Goal: Use online tool/utility: Utilize a website feature to perform a specific function

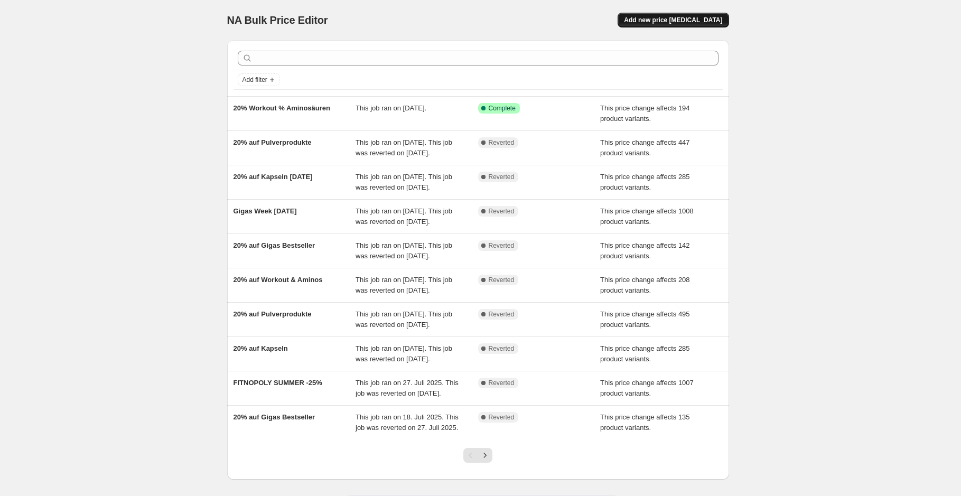
click at [672, 23] on span "Add new price [MEDICAL_DATA]" at bounding box center [673, 20] width 98 height 8
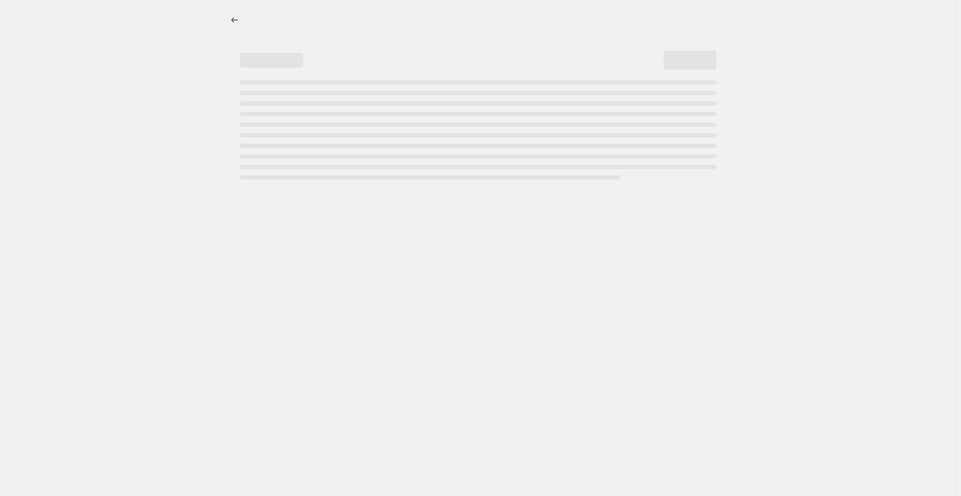
select select "percentage"
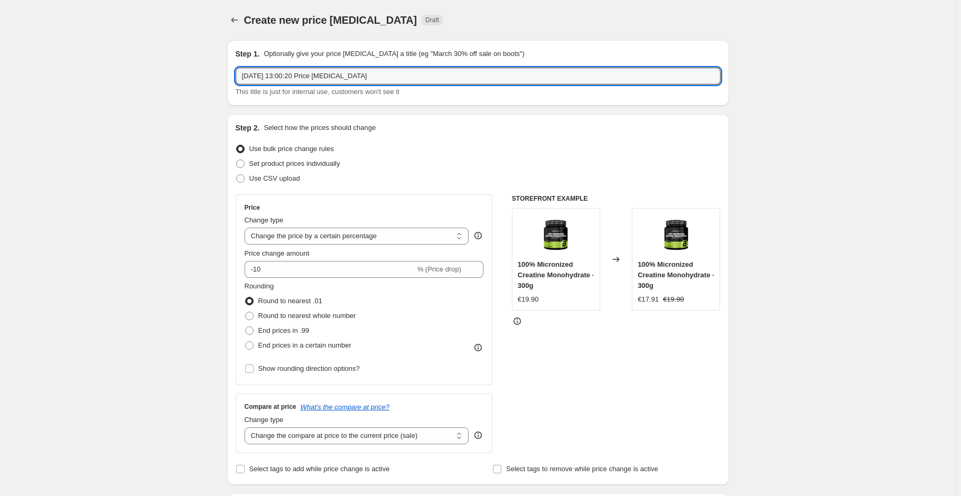
drag, startPoint x: 430, startPoint y: 80, endPoint x: 152, endPoint y: 61, distance: 279.0
click at [400, 79] on input "[DATE] 13:00:20 Price [MEDICAL_DATA]" at bounding box center [478, 76] width 485 height 17
drag, startPoint x: 371, startPoint y: 77, endPoint x: 217, endPoint y: 70, distance: 154.4
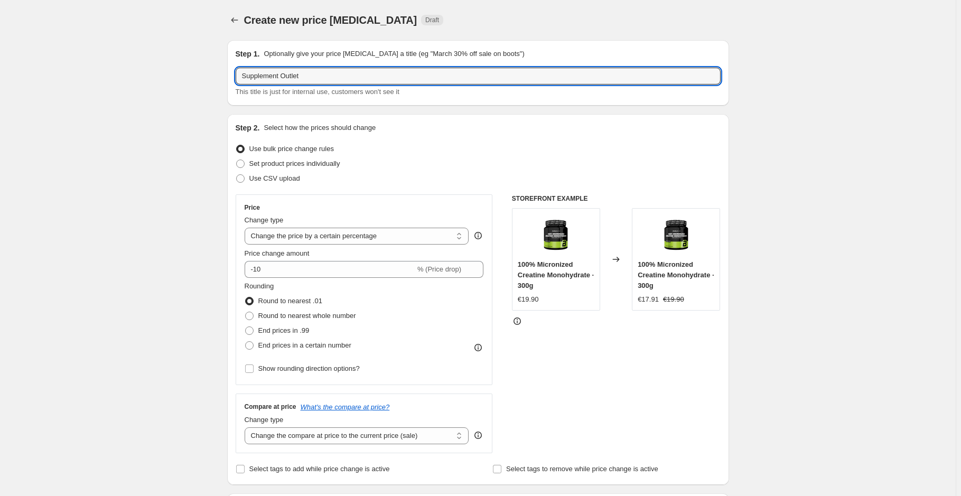
type input "Supplement Outlet"
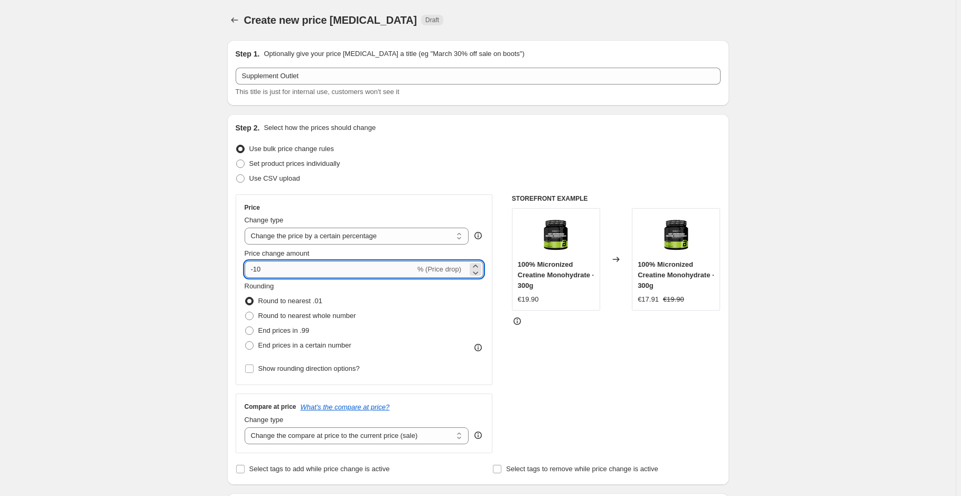
drag, startPoint x: 270, startPoint y: 270, endPoint x: 255, endPoint y: 275, distance: 16.2
click at [255, 275] on input "-10" at bounding box center [330, 269] width 171 height 17
type input "-20"
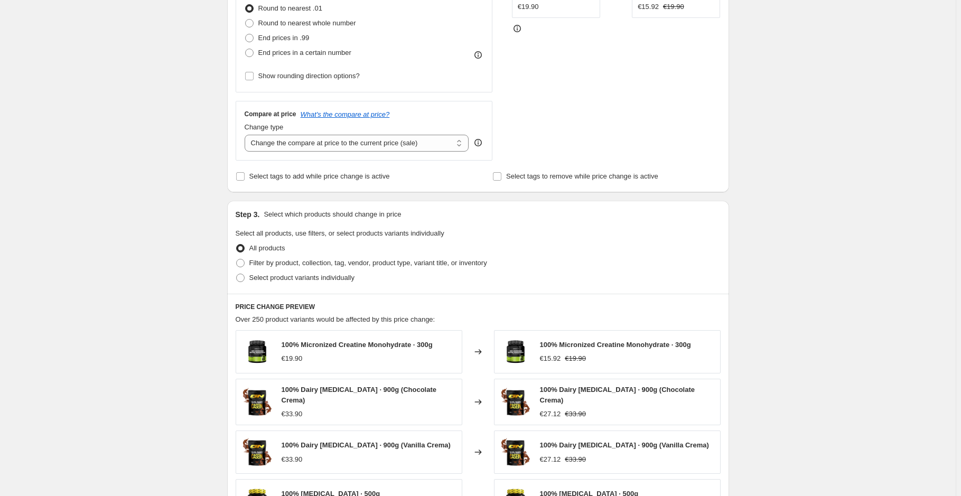
scroll to position [288, 0]
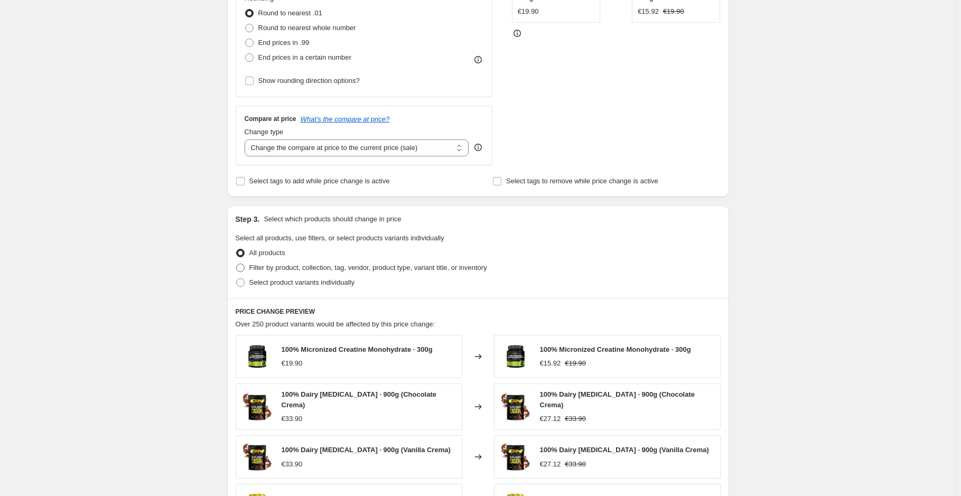
click at [315, 264] on span "Filter by product, collection, tag, vendor, product type, variant title, or inv…" at bounding box center [368, 268] width 238 height 8
click at [237, 264] on input "Filter by product, collection, tag, vendor, product type, variant title, or inv…" at bounding box center [236, 264] width 1 height 1
radio input "true"
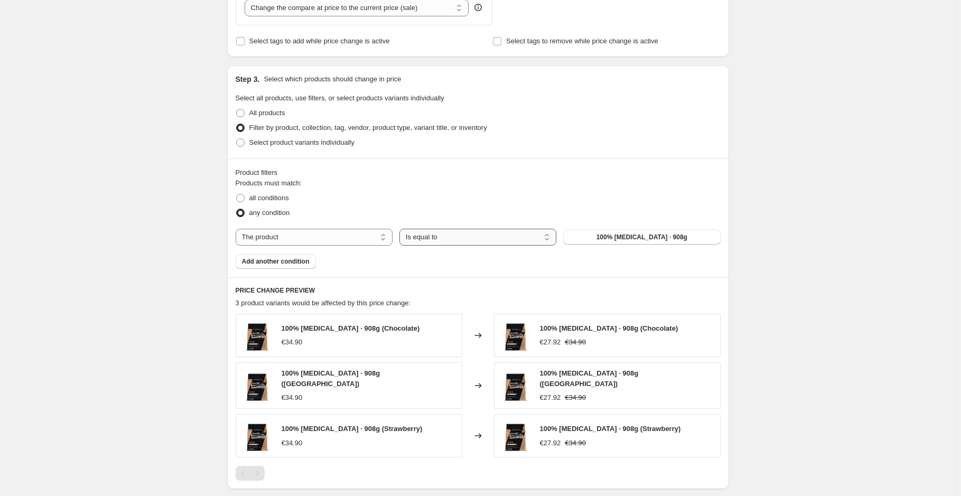
scroll to position [432, 0]
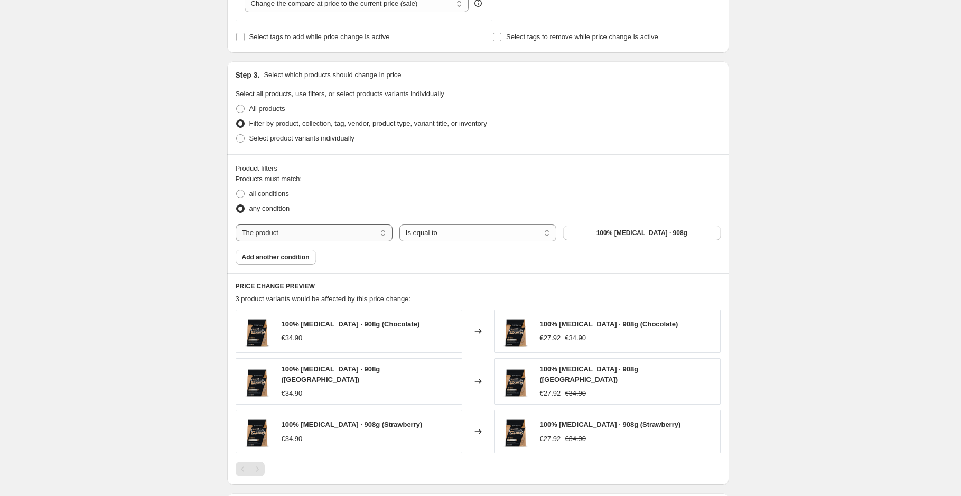
click at [303, 233] on select "The product The product's collection The product's vendor The product's type Th…" at bounding box center [314, 233] width 157 height 17
click at [388, 232] on select "The product The product's collection The product's vendor The product's type Th…" at bounding box center [314, 233] width 157 height 17
select select "collection"
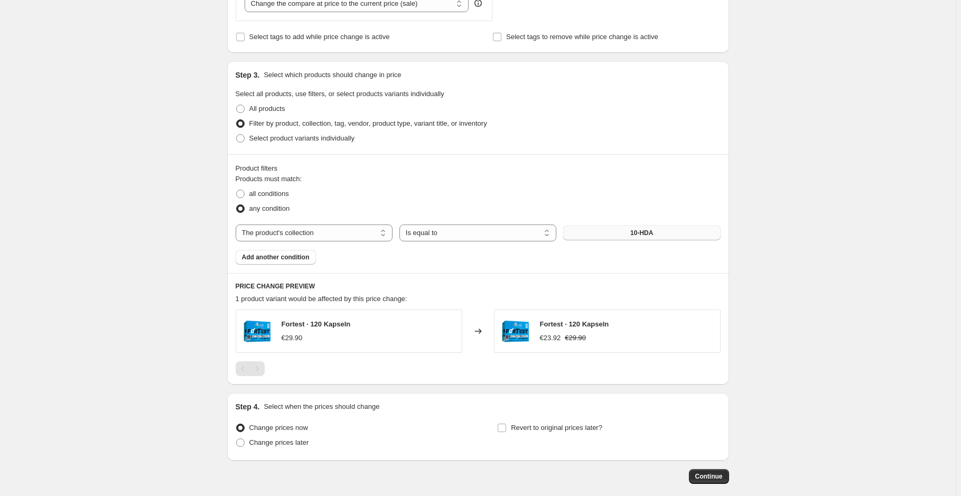
click at [644, 237] on span "10-HDA" at bounding box center [641, 233] width 23 height 8
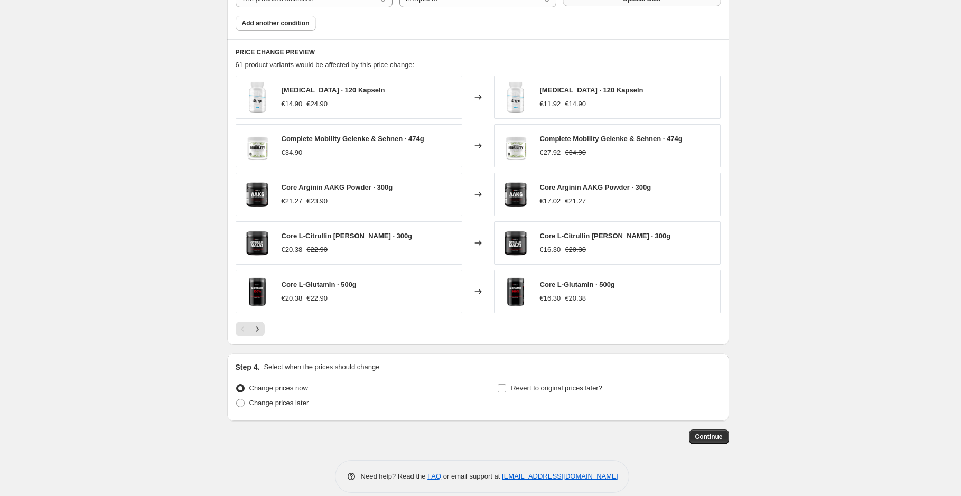
scroll to position [678, 0]
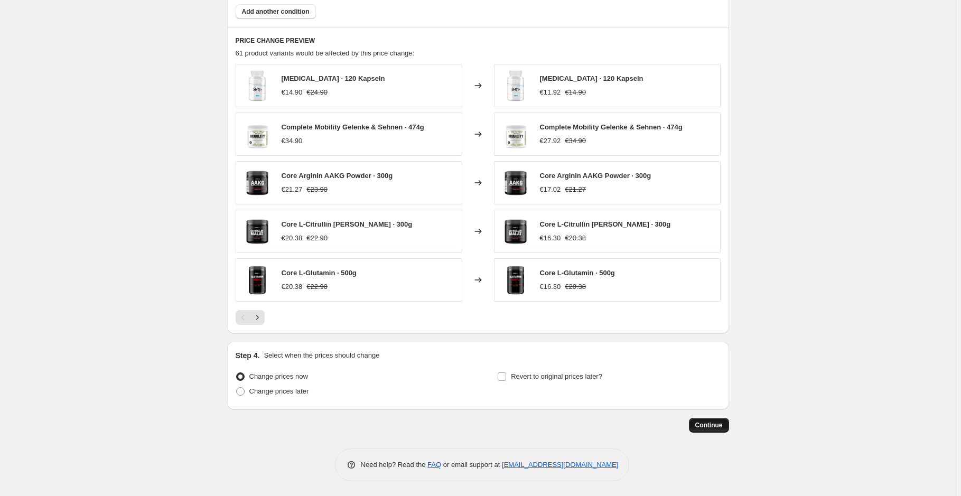
click at [723, 422] on span "Continue" at bounding box center [708, 425] width 27 height 8
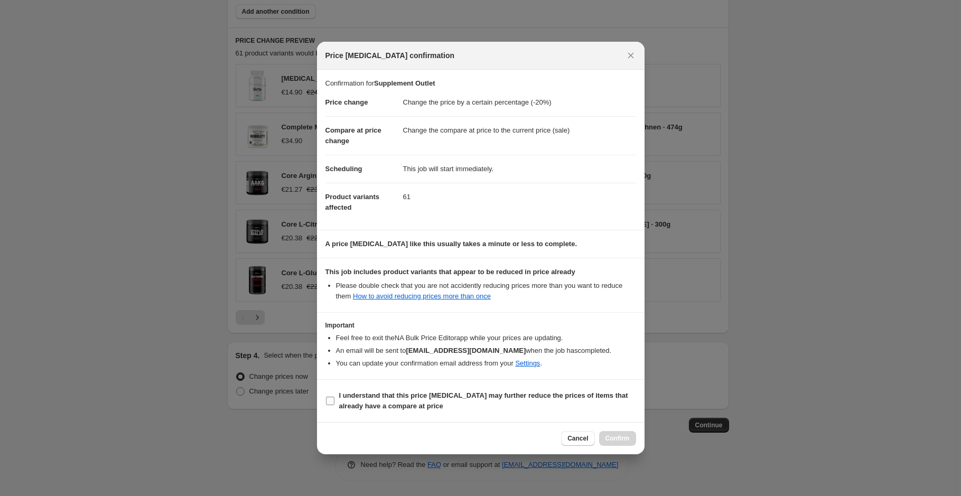
click at [382, 392] on b "I understand that this price [MEDICAL_DATA] may further reduce the prices of it…" at bounding box center [483, 400] width 289 height 18
click at [334, 397] on input "I understand that this price [MEDICAL_DATA] may further reduce the prices of it…" at bounding box center [330, 401] width 8 height 8
checkbox input "true"
click at [621, 435] on span "Confirm" at bounding box center [617, 438] width 24 height 8
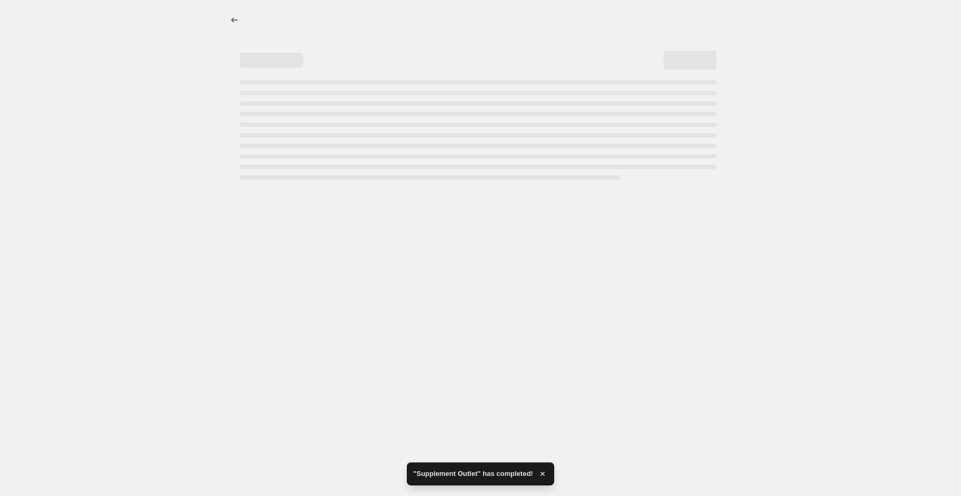
select select "percentage"
select select "collection"
